Goal: Find specific page/section: Find specific page/section

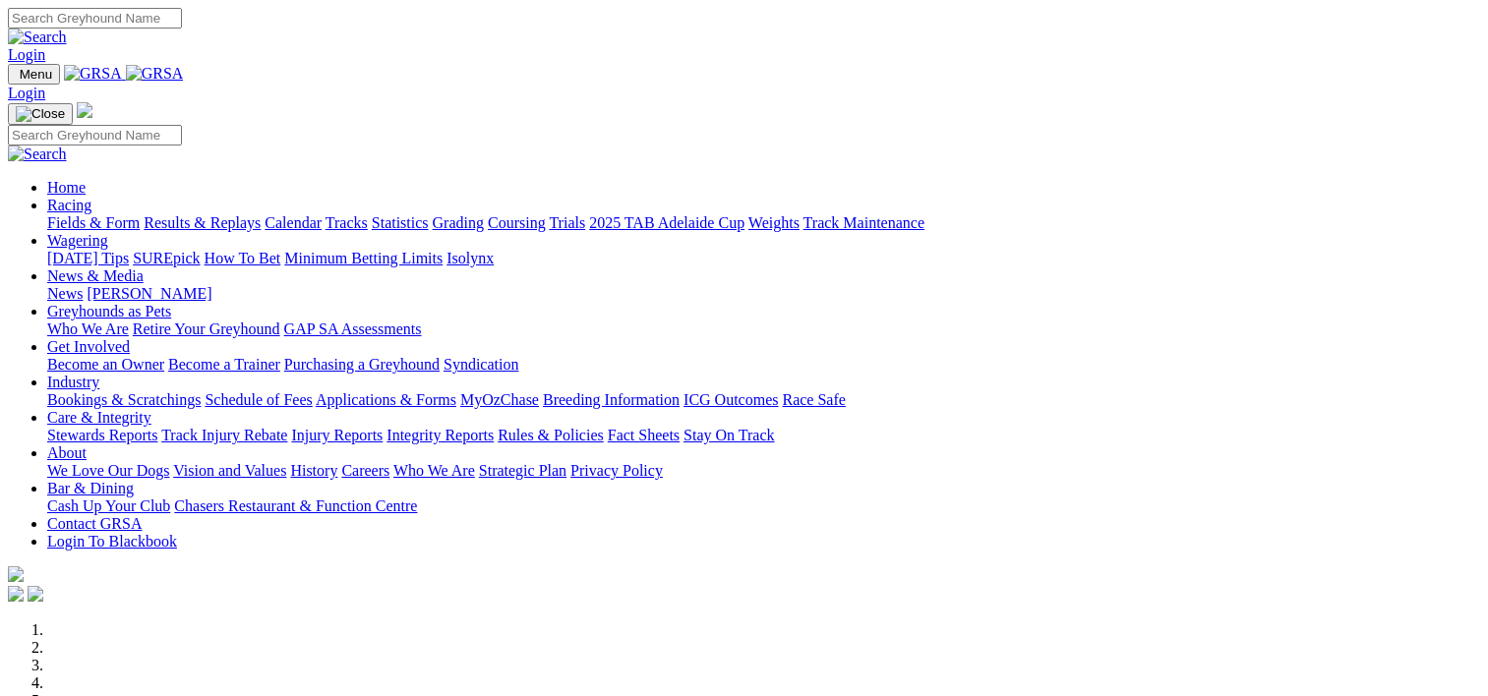
scroll to position [916, 0]
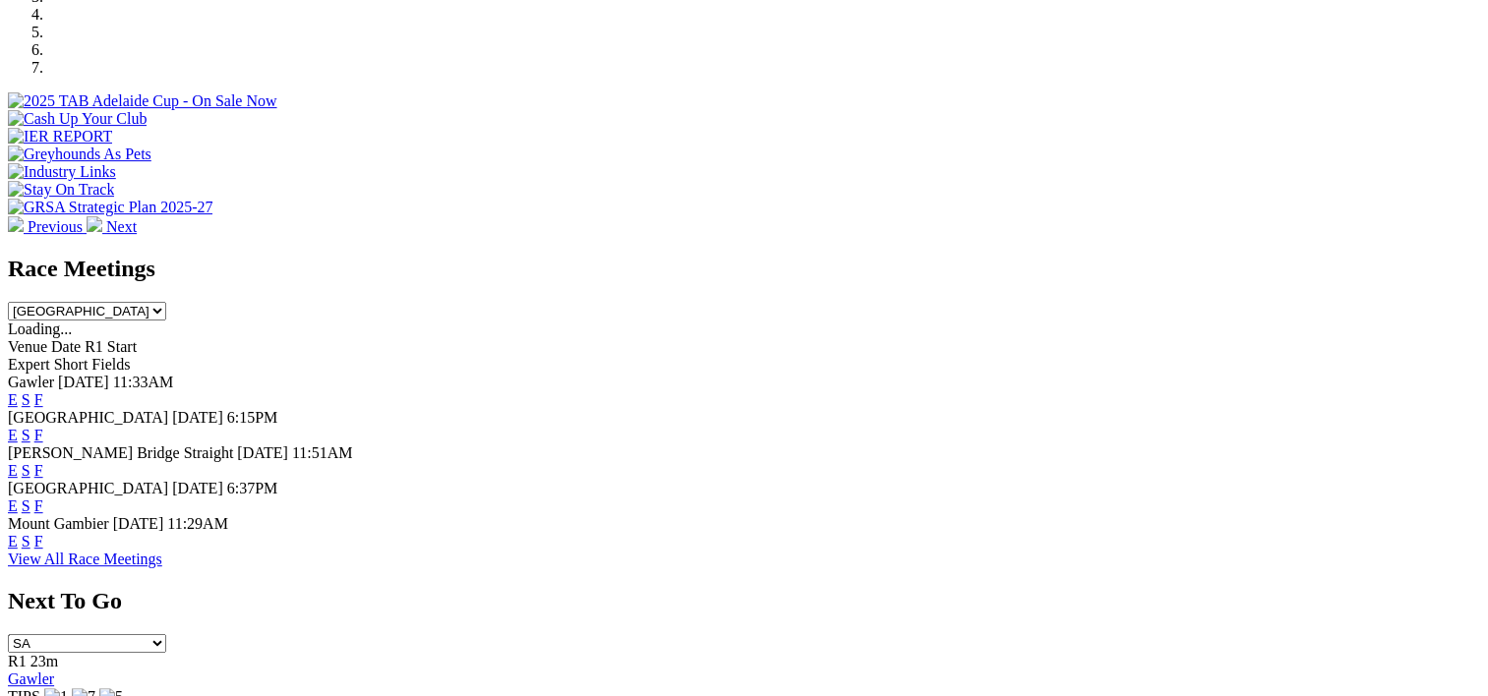
click at [43, 392] on link "F" at bounding box center [38, 400] width 9 height 17
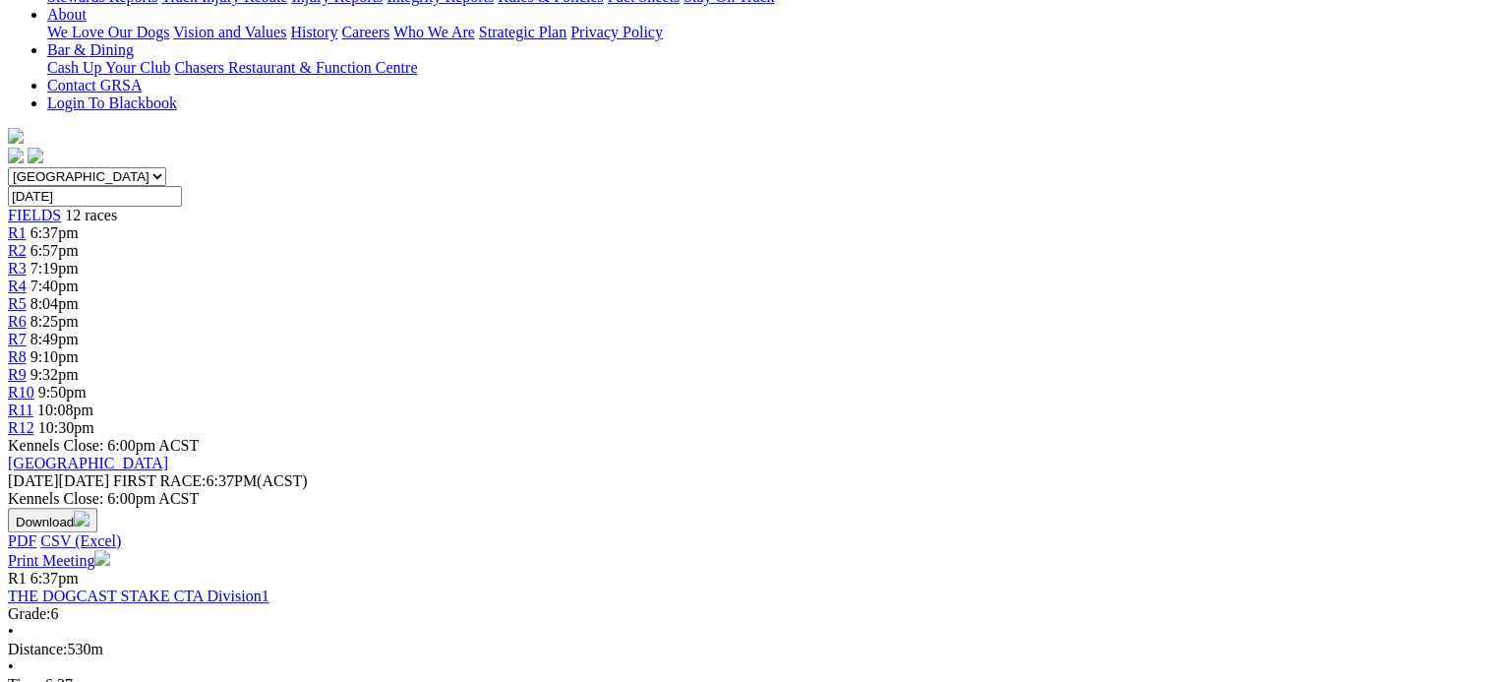
scroll to position [475, 0]
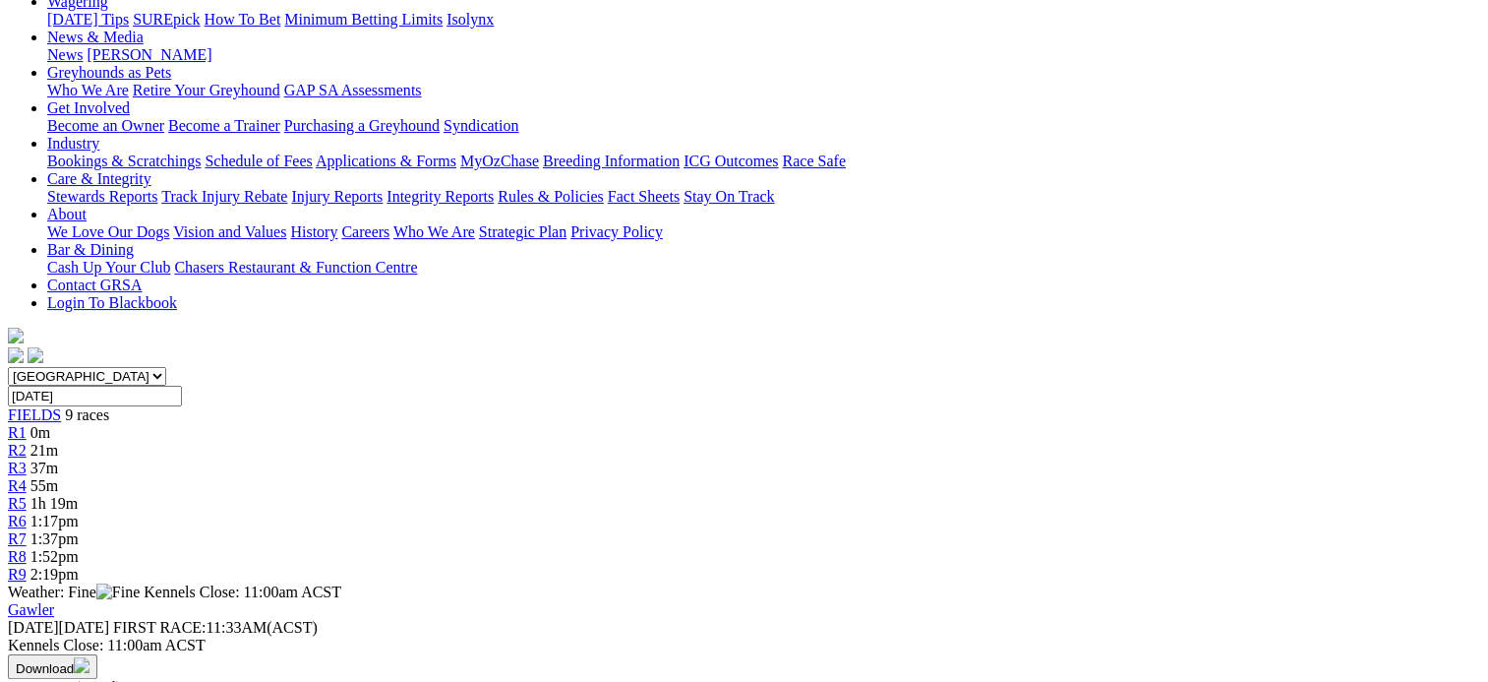
scroll to position [278, 0]
